Goal: Information Seeking & Learning: Learn about a topic

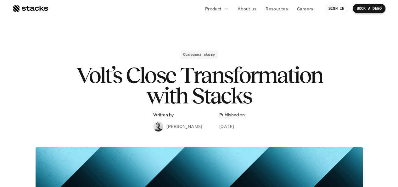
scroll to position [3, 0]
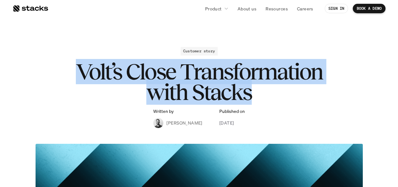
drag, startPoint x: 80, startPoint y: 69, endPoint x: 260, endPoint y: 92, distance: 181.7
click at [260, 92] on h1 "Volt’s Close Transformation with Stacks" at bounding box center [199, 81] width 252 height 41
click at [184, 70] on h1 "Volt’s Close Transformation with Stacks" at bounding box center [199, 81] width 252 height 41
drag, startPoint x: 79, startPoint y: 65, endPoint x: 258, endPoint y: 92, distance: 180.3
click at [258, 92] on h1 "Volt’s Close Transformation with Stacks" at bounding box center [199, 81] width 252 height 41
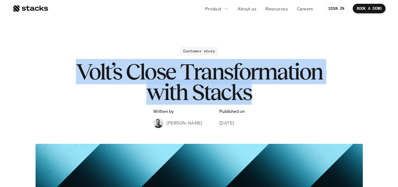
copy h1 "Volt’s Close Transformation with Stacks"
click at [251, 8] on p "About us" at bounding box center [247, 8] width 19 height 7
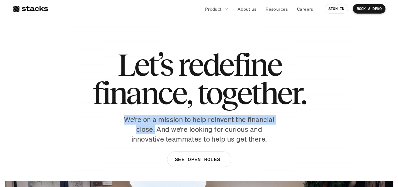
drag, startPoint x: 126, startPoint y: 118, endPoint x: 154, endPoint y: 125, distance: 29.3
click at [154, 125] on p "We’re on a mission to help reinvent the financial close. And we’re looking for …" at bounding box center [199, 129] width 157 height 29
copy p "We’re on a mission to help reinvent the financial close."
click at [300, 10] on p "Careers" at bounding box center [305, 9] width 16 height 7
